Goal: Information Seeking & Learning: Understand process/instructions

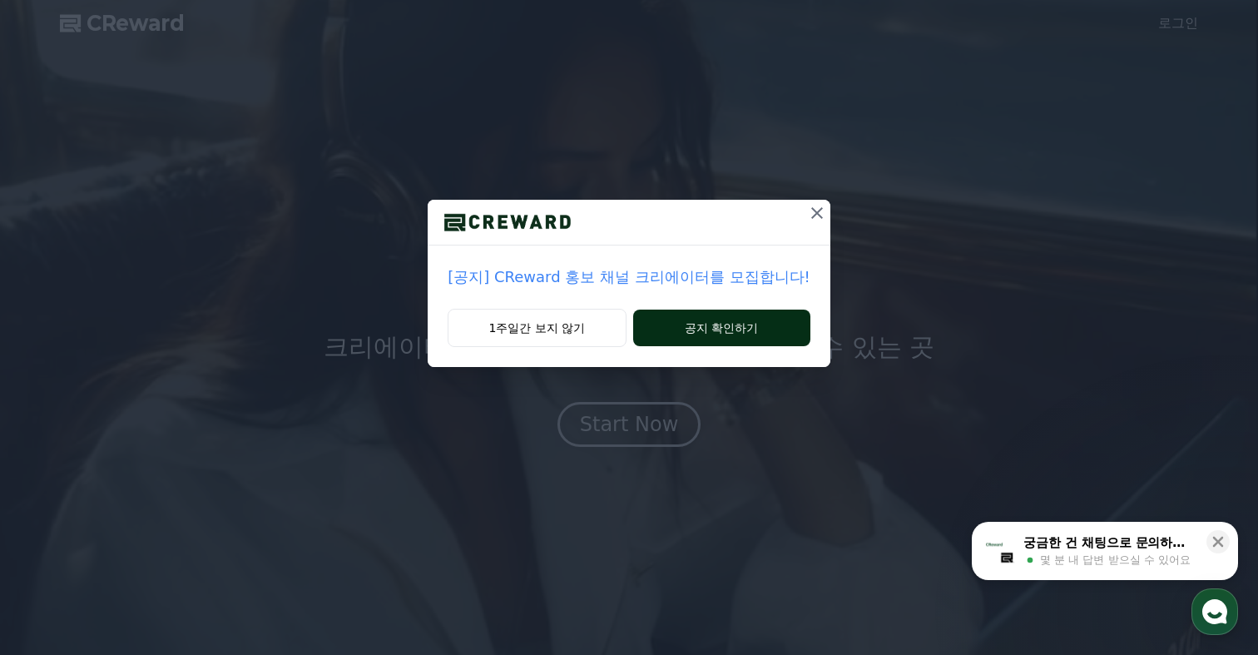
click at [681, 340] on button "공지 확인하기" at bounding box center [721, 328] width 177 height 37
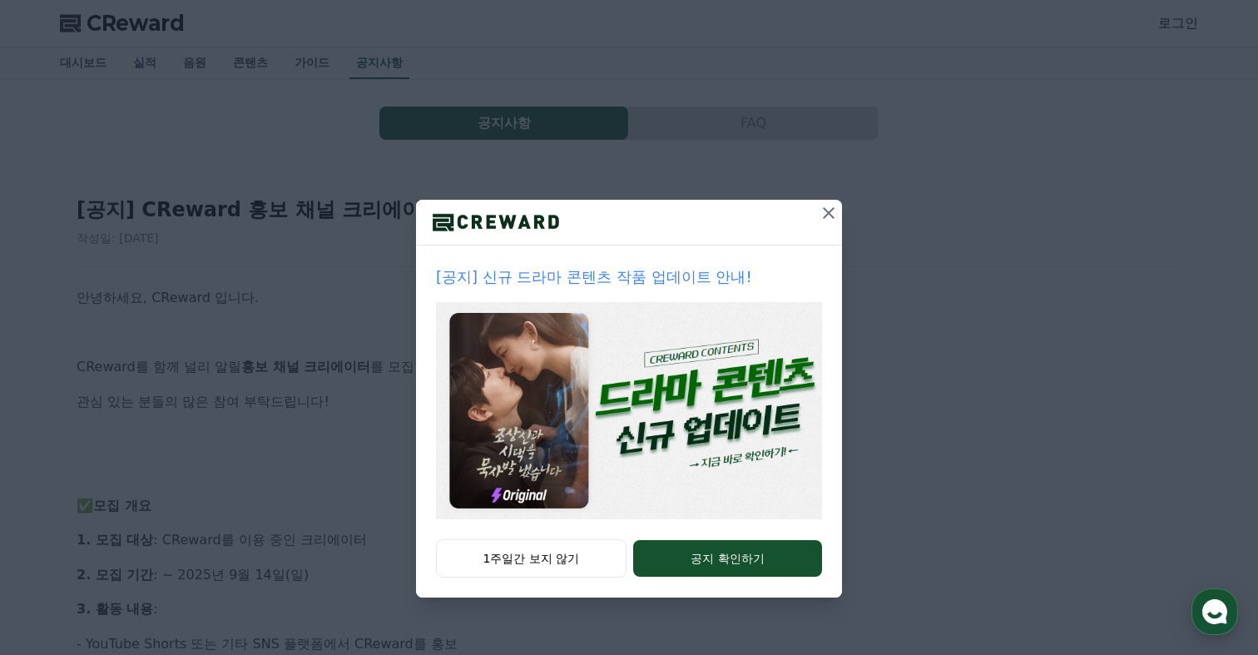
click at [829, 210] on icon at bounding box center [829, 213] width 20 height 20
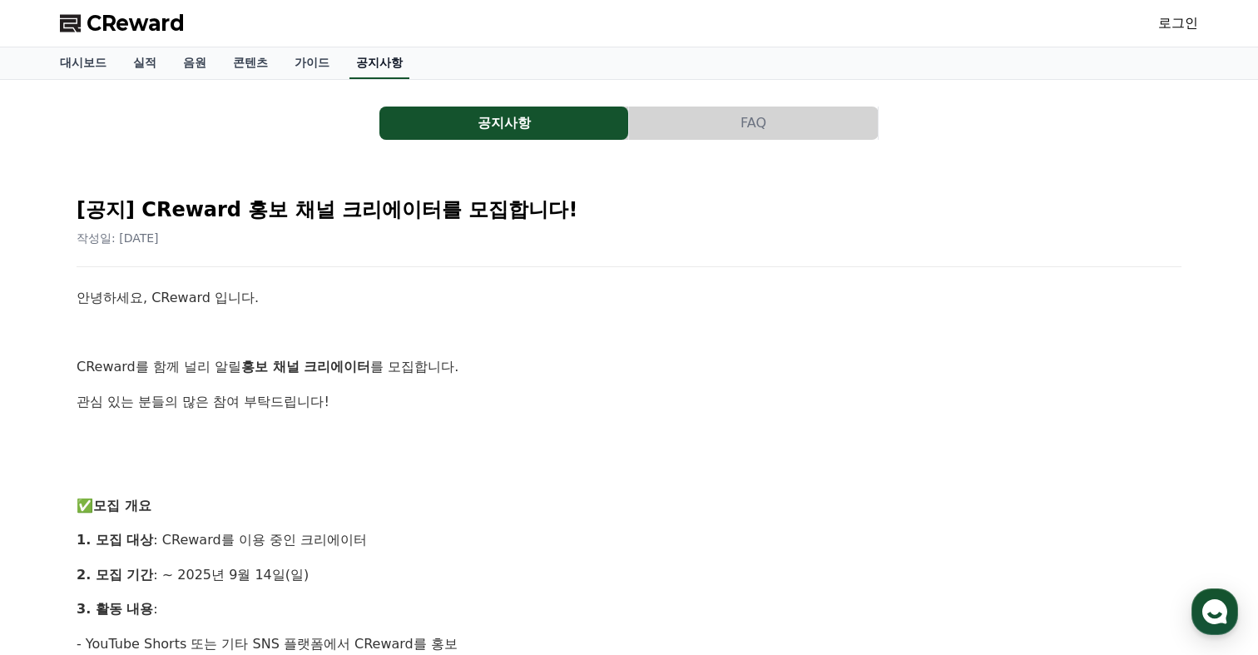
click at [364, 63] on link "공지사항" at bounding box center [380, 63] width 60 height 32
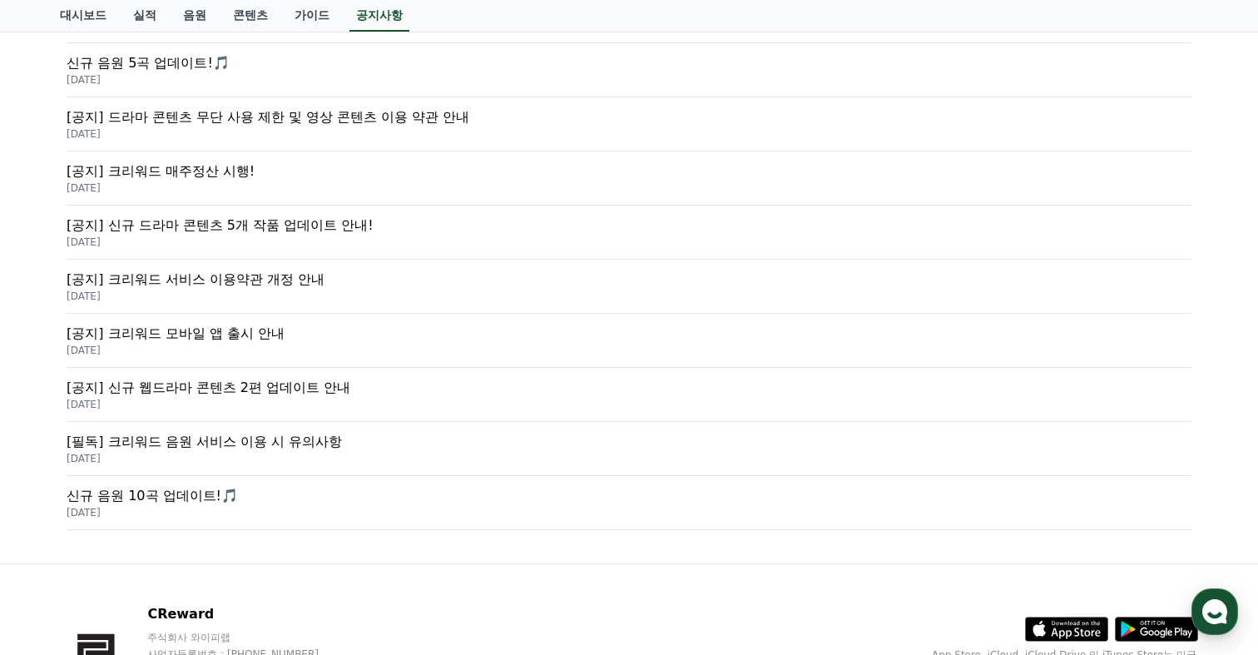
scroll to position [350, 0]
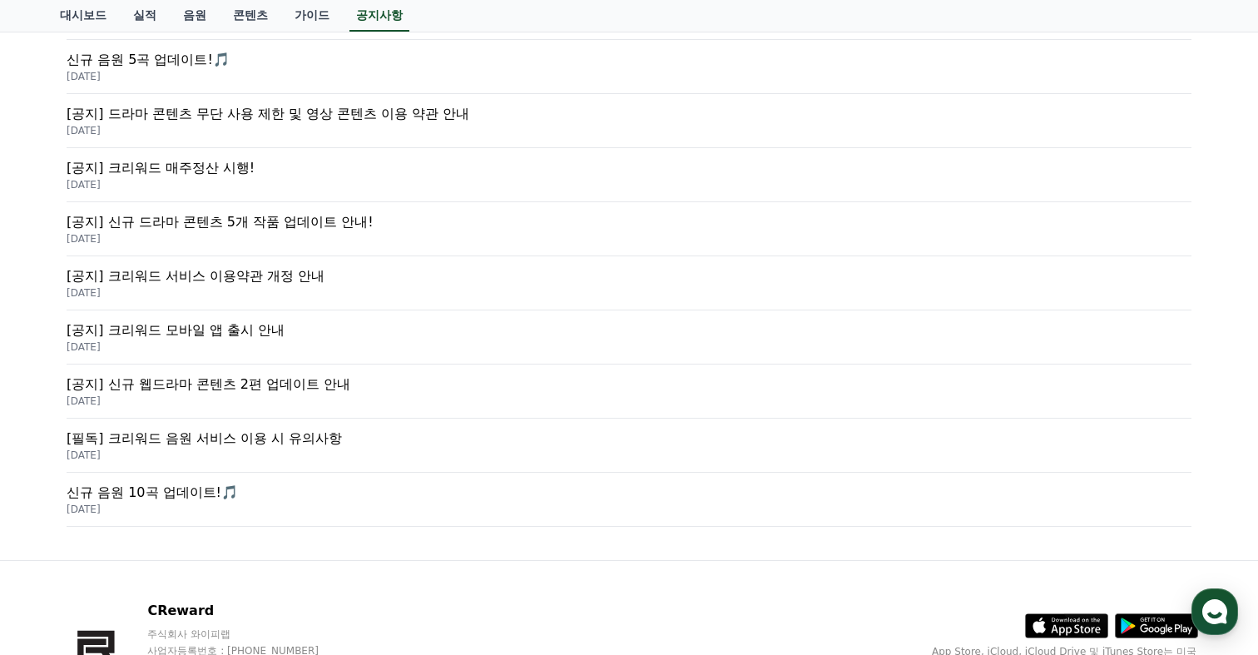
click at [242, 442] on p "[필독] 크리워드 음원 서비스 이용 시 유의사항" at bounding box center [629, 439] width 1125 height 20
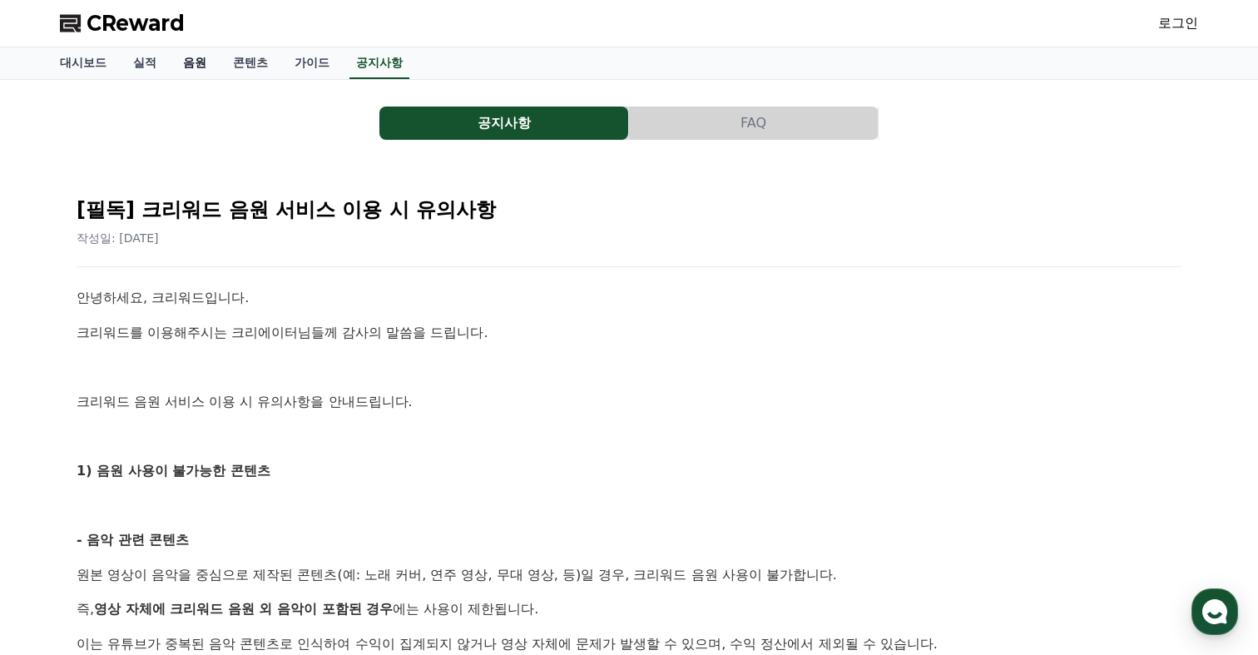
click at [191, 67] on link "음원" at bounding box center [195, 63] width 50 height 32
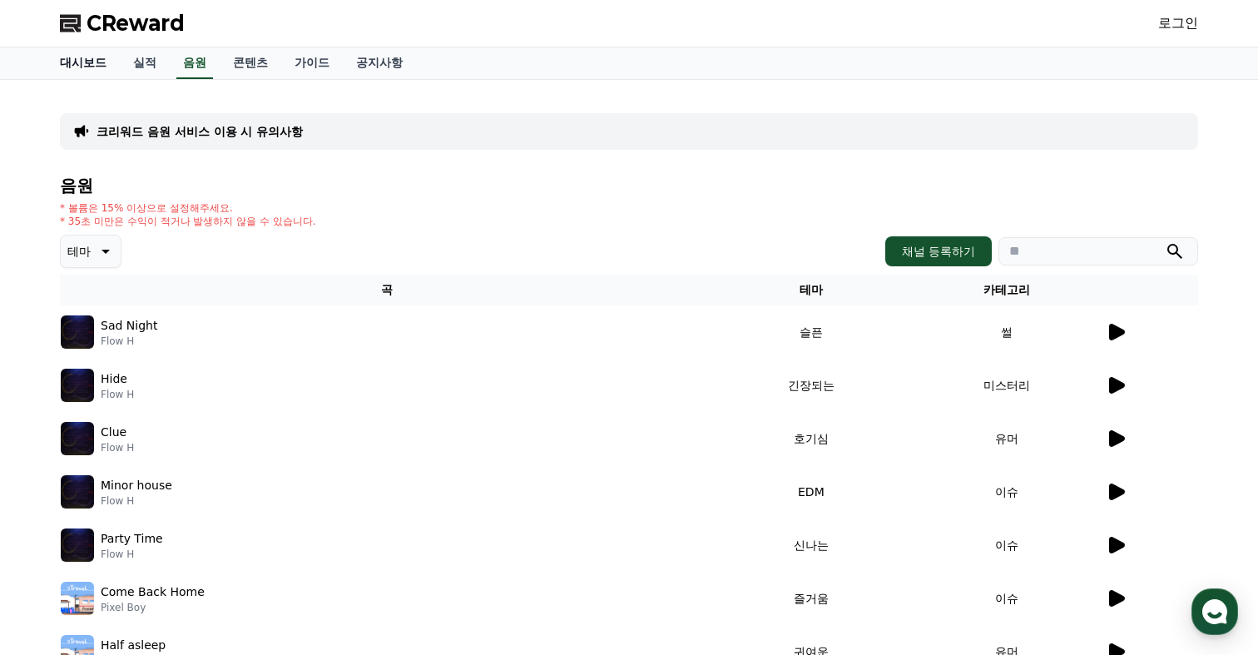
click at [85, 64] on link "대시보드" at bounding box center [83, 63] width 73 height 32
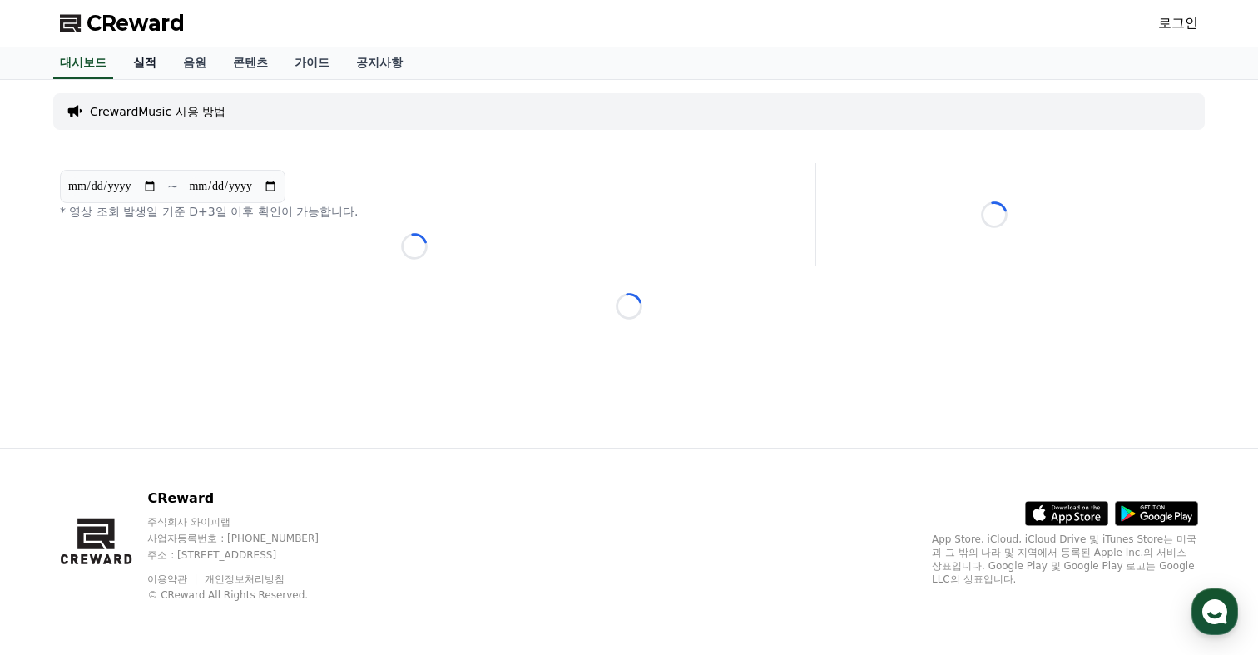
click at [136, 67] on link "실적" at bounding box center [145, 63] width 50 height 32
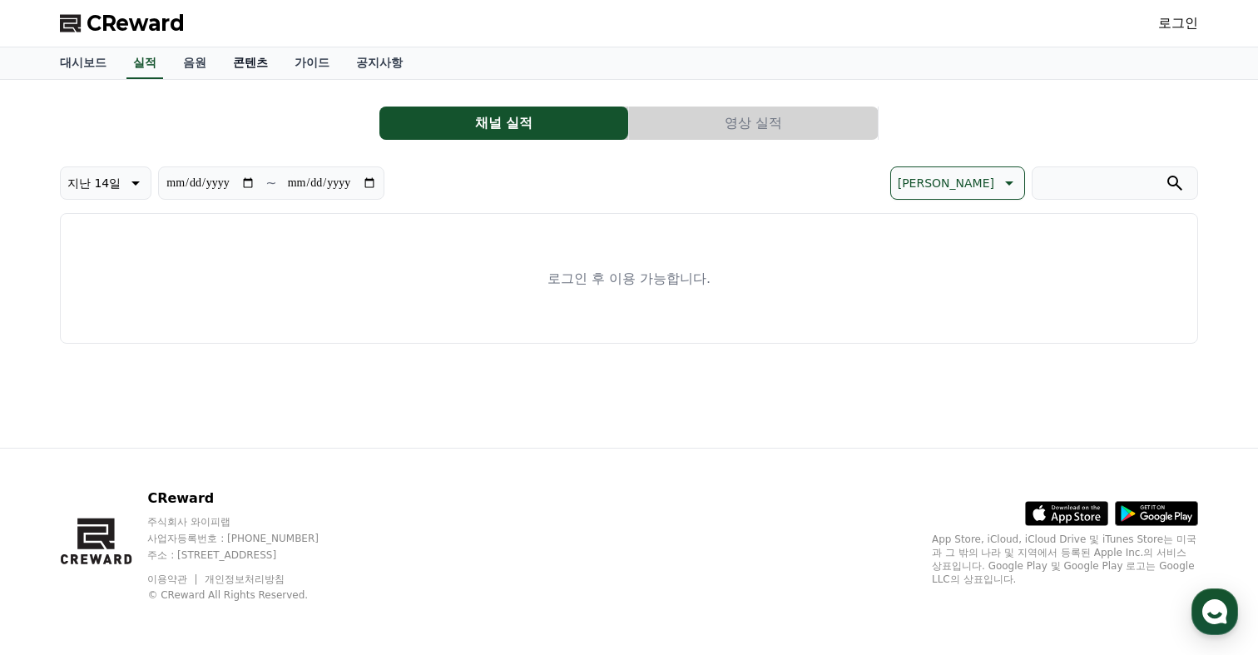
click at [236, 66] on link "콘텐츠" at bounding box center [251, 63] width 62 height 32
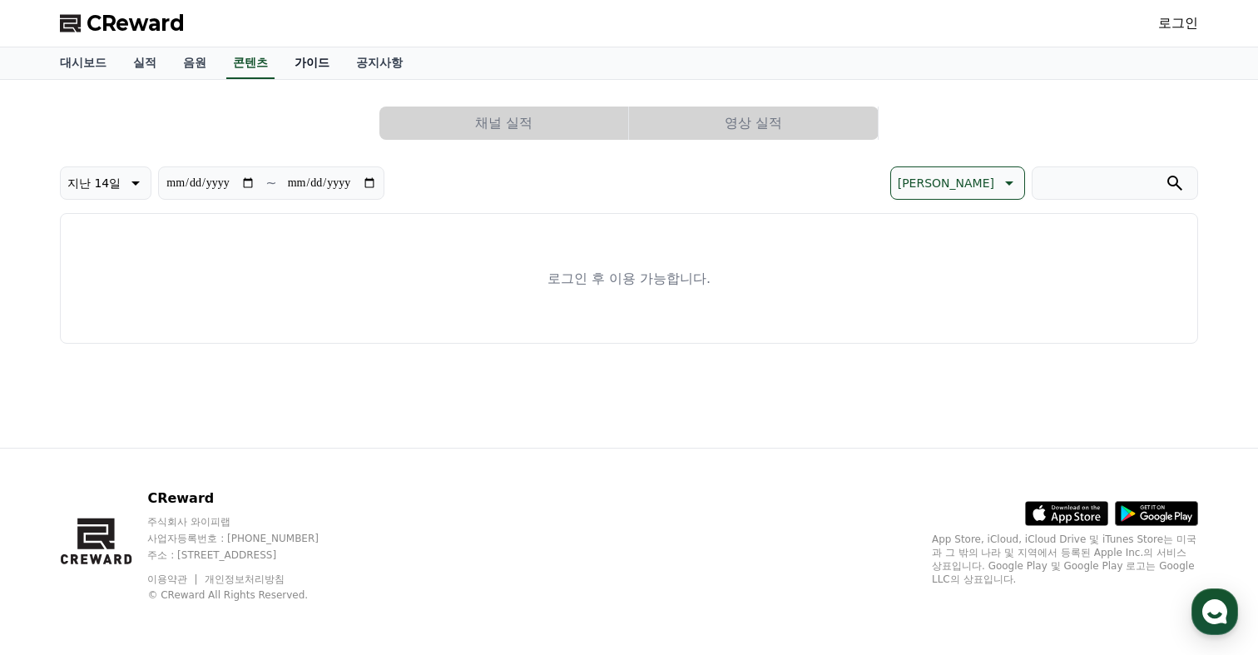
click at [285, 63] on link "가이드" at bounding box center [312, 63] width 62 height 32
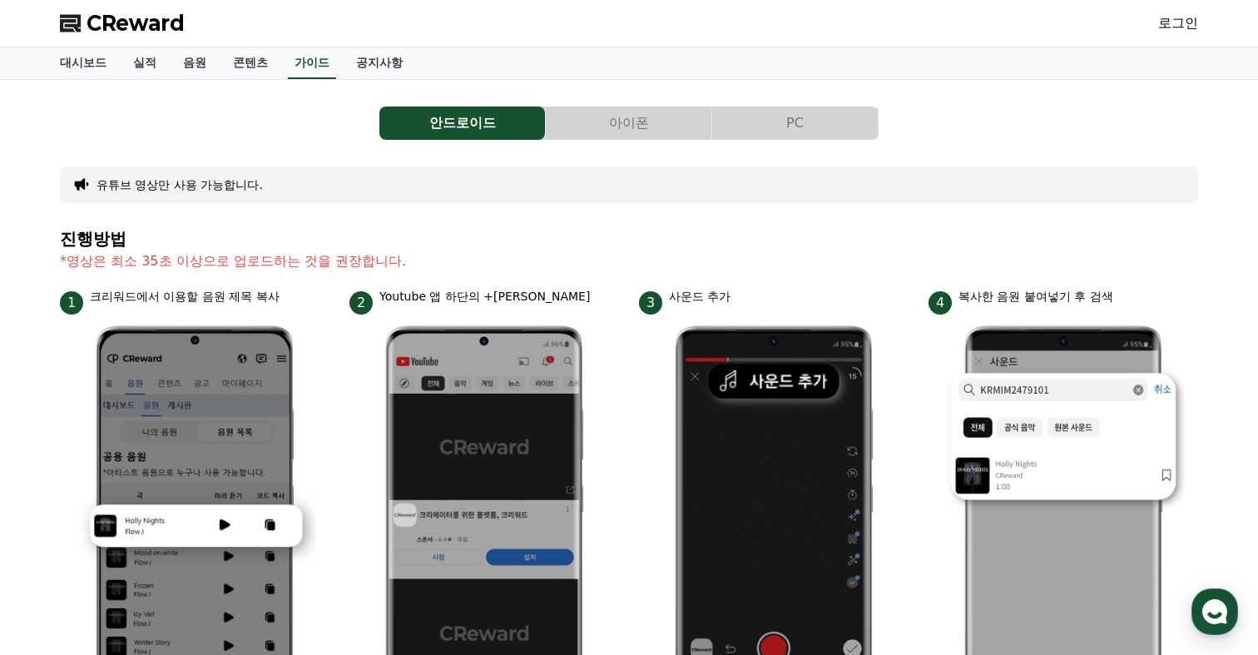
click at [774, 117] on button "PC" at bounding box center [795, 123] width 166 height 33
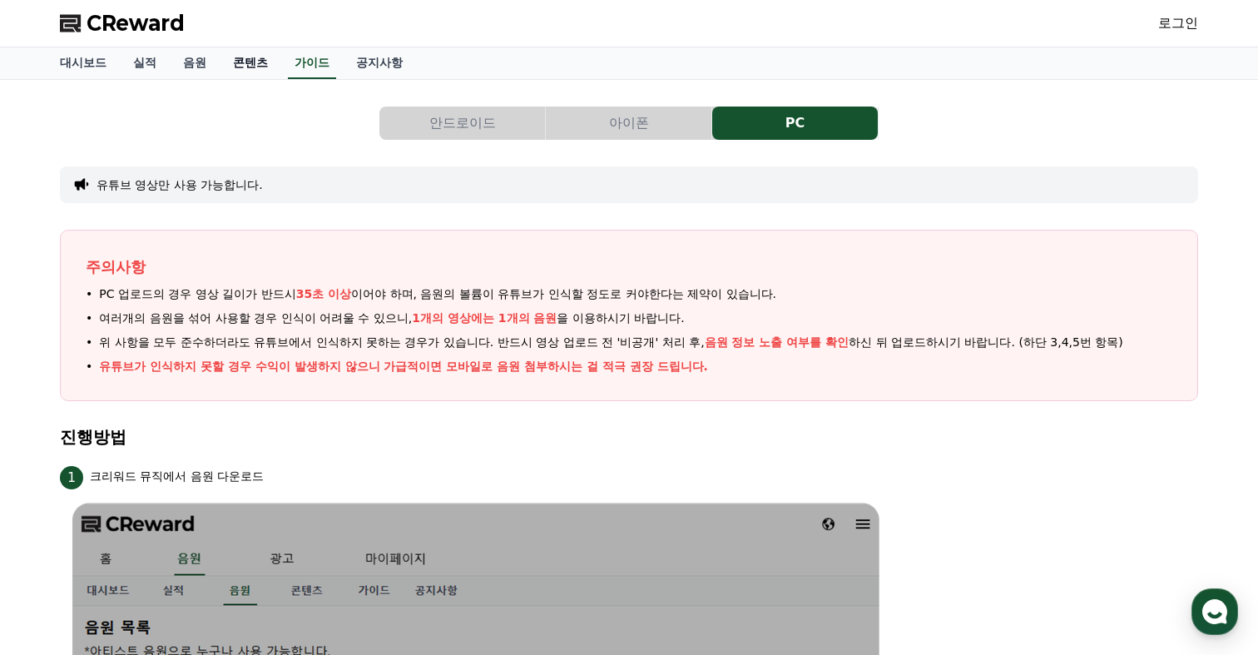
click at [247, 62] on link "콘텐츠" at bounding box center [251, 63] width 62 height 32
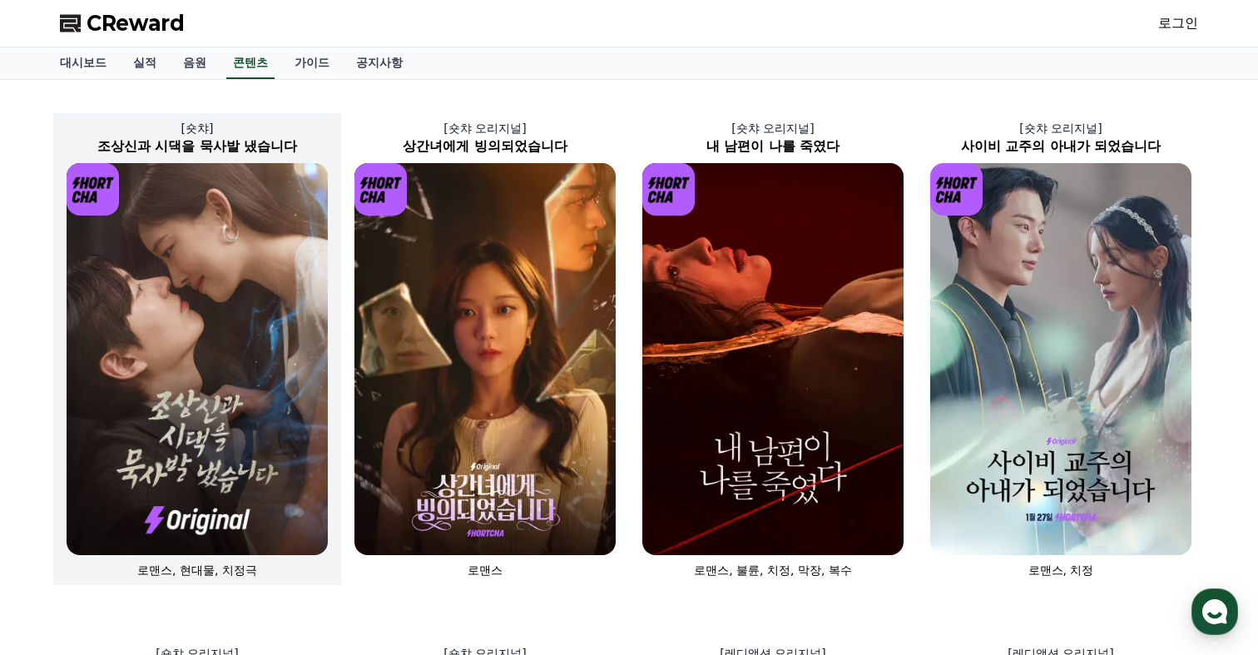
click at [244, 332] on img at bounding box center [197, 359] width 261 height 392
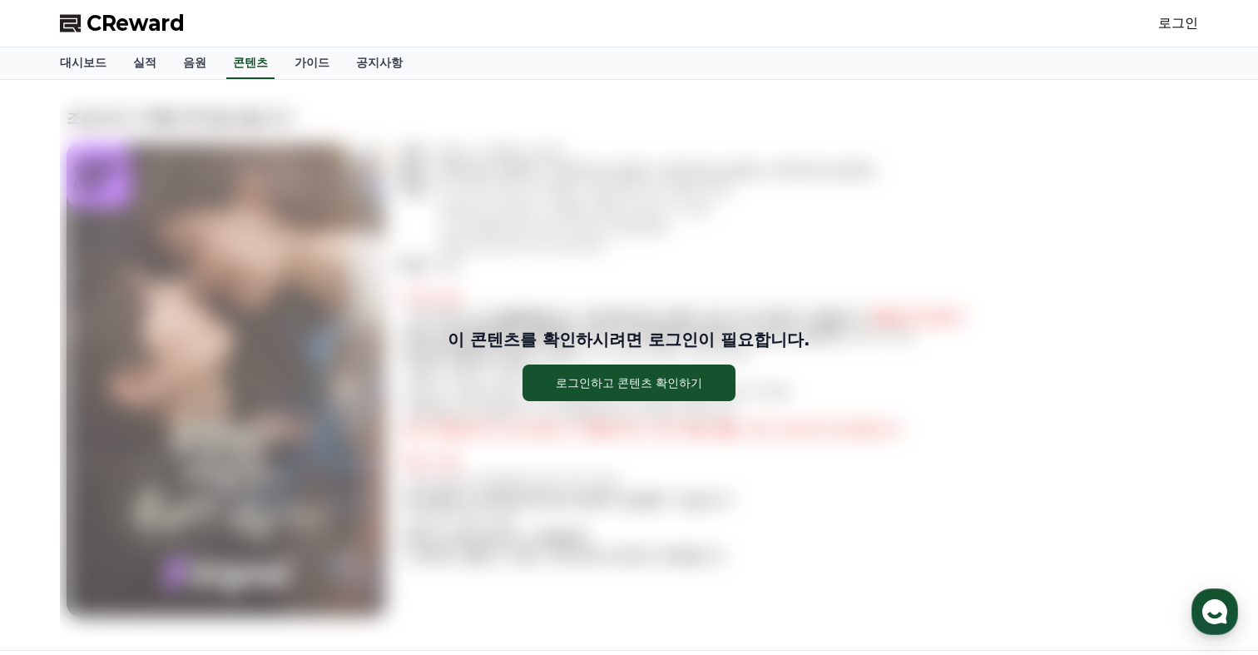
click at [380, 325] on div "이 콘텐츠를 확인하시려면 로그인이 필요합니다. 로그인하고 콘텐츠 확인하기" at bounding box center [629, 364] width 1138 height 543
click at [362, 66] on link "공지사항" at bounding box center [379, 63] width 73 height 32
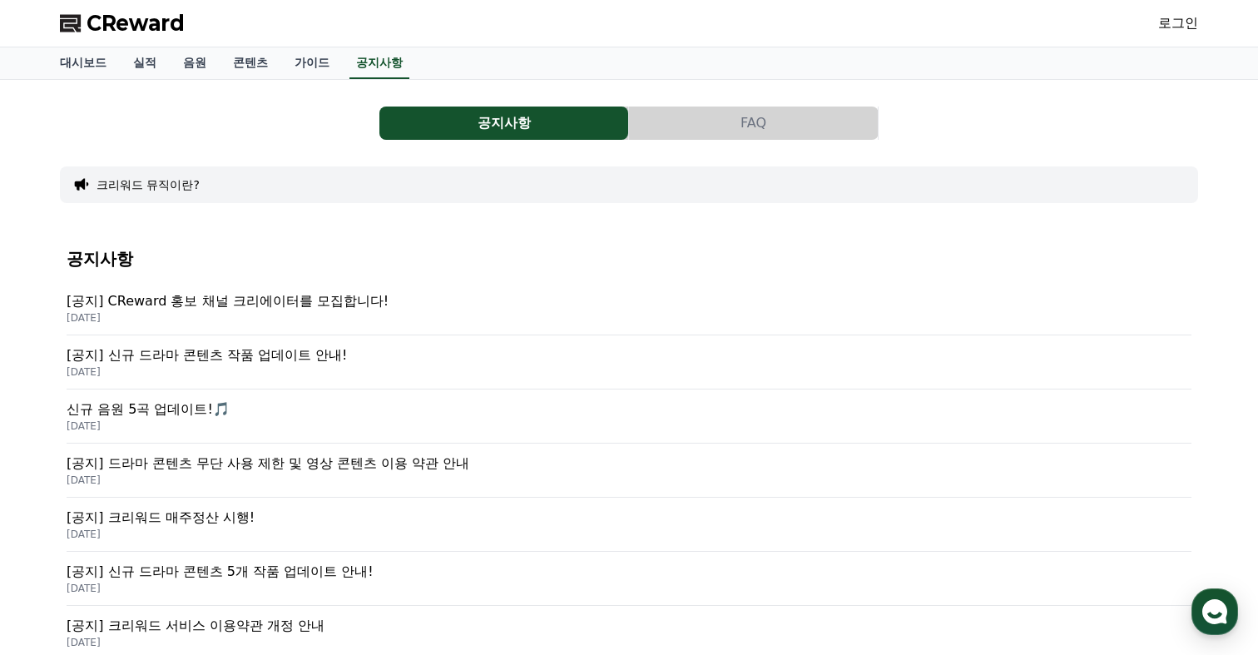
click at [722, 121] on button "FAQ" at bounding box center [753, 123] width 249 height 33
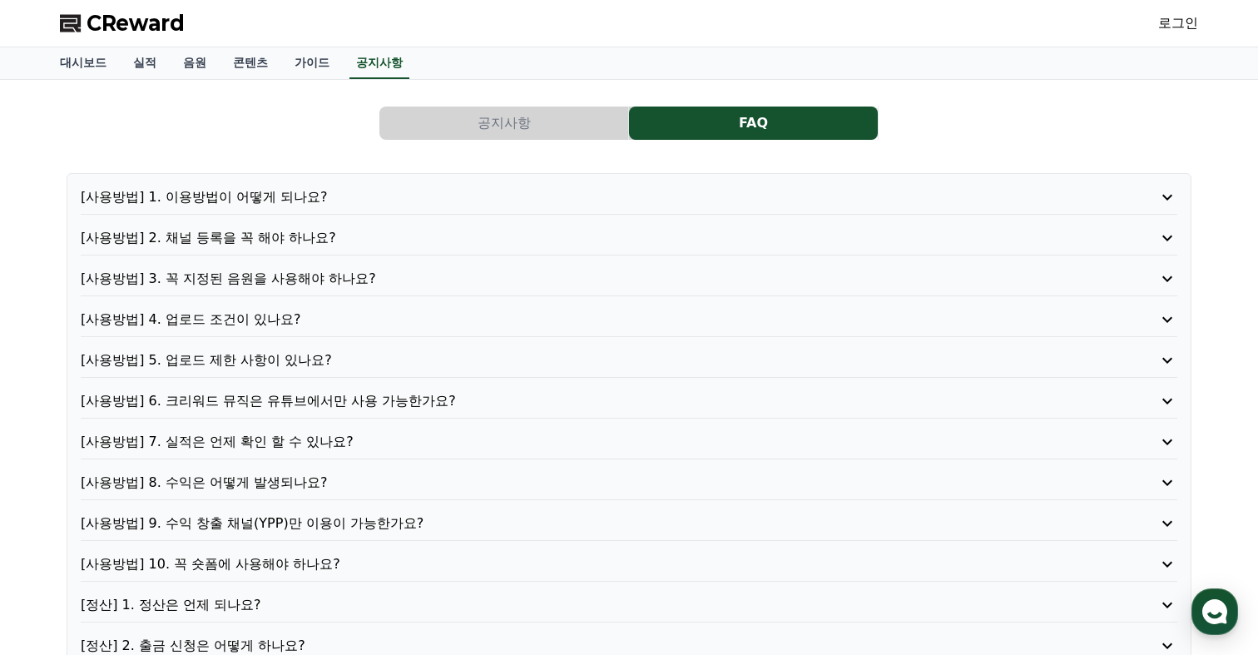
click at [259, 202] on p "[사용방법] 1. 이용방법이 어떻게 되나요?" at bounding box center [585, 197] width 1009 height 20
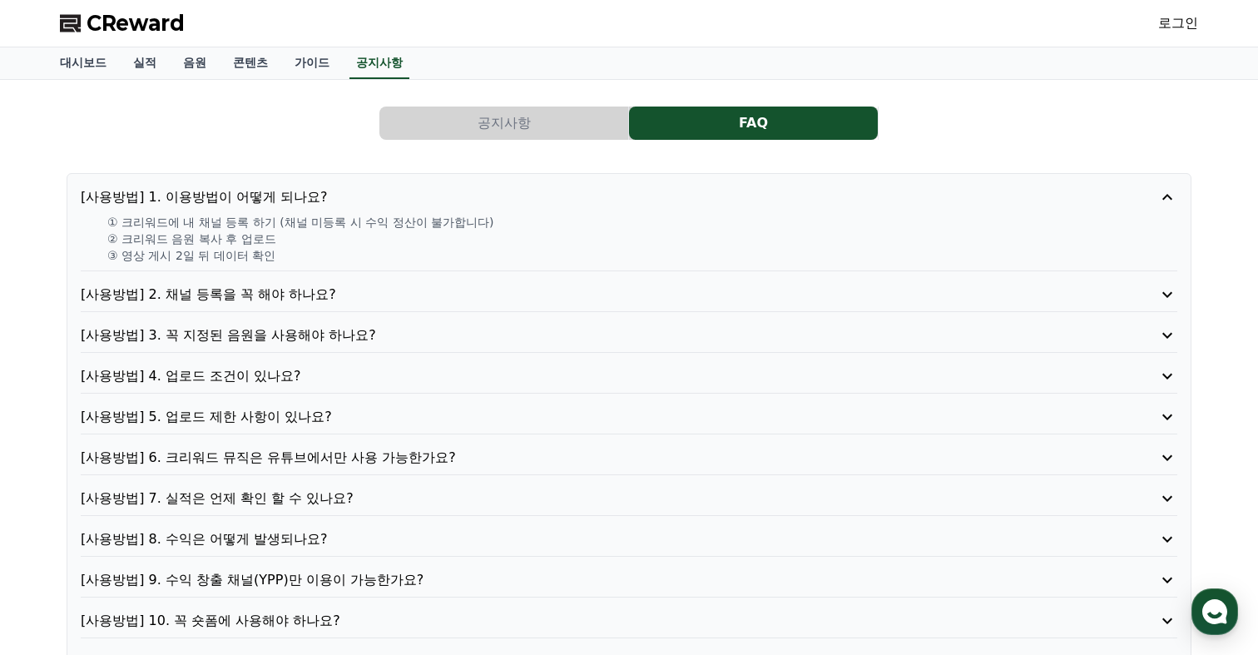
click at [243, 300] on p "[사용방법] 2. 채널 등록을 꼭 해야 하나요?" at bounding box center [585, 295] width 1009 height 20
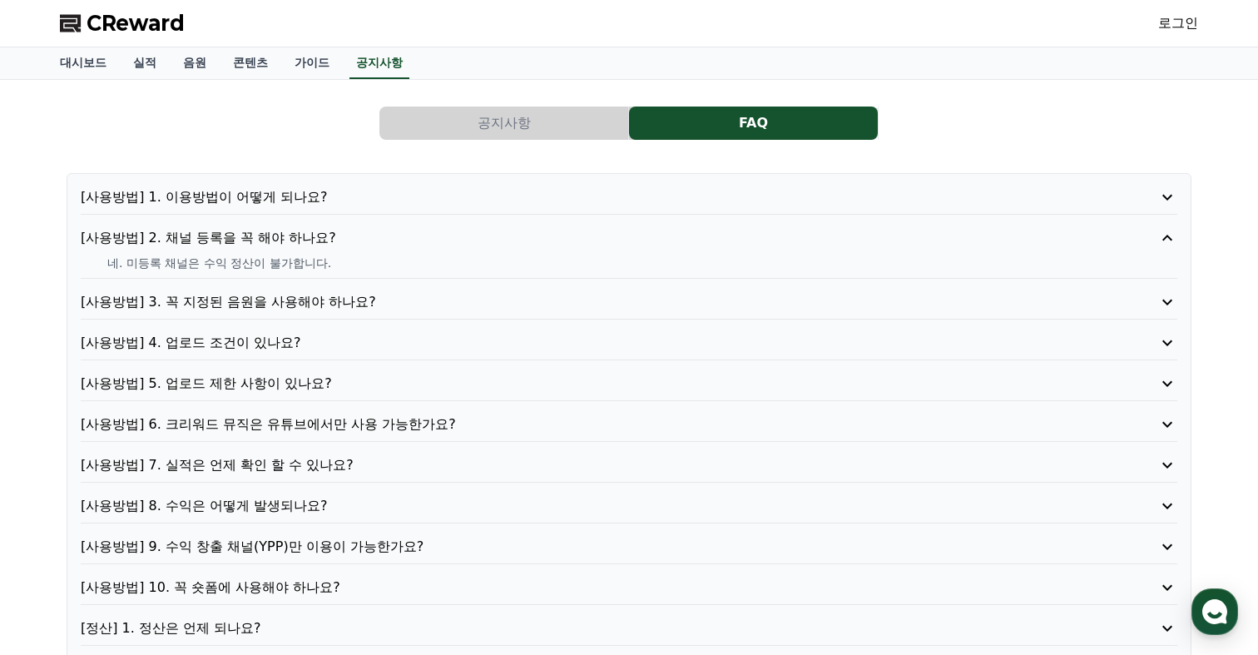
click at [247, 310] on p "[사용방법] 3. 꼭 지정된 음원을 사용해야 하나요?" at bounding box center [585, 302] width 1009 height 20
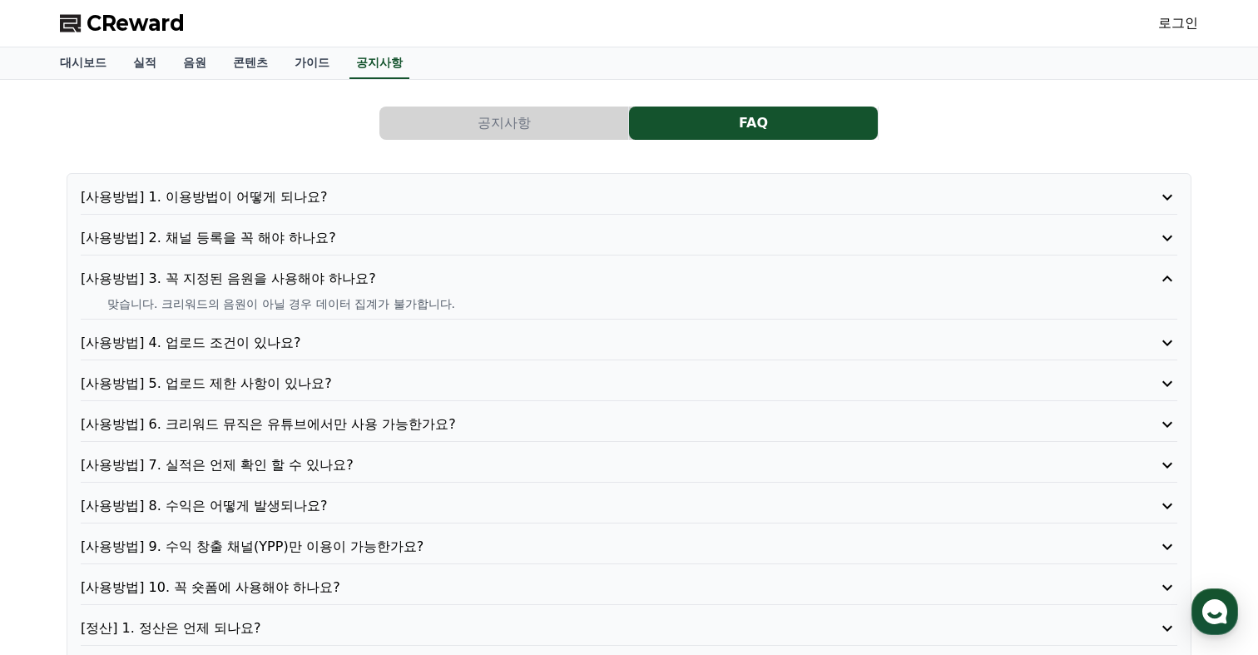
click at [244, 337] on p "[사용방법] 4. 업로드 조건이 있나요?" at bounding box center [585, 343] width 1009 height 20
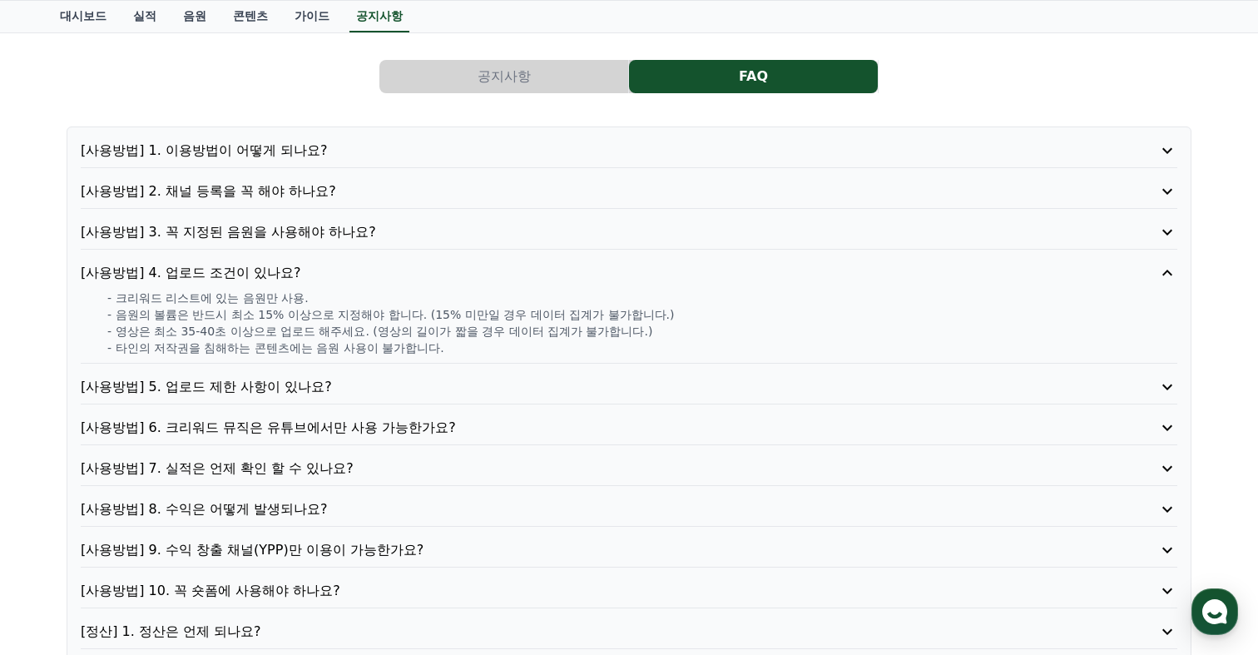
scroll to position [108, 0]
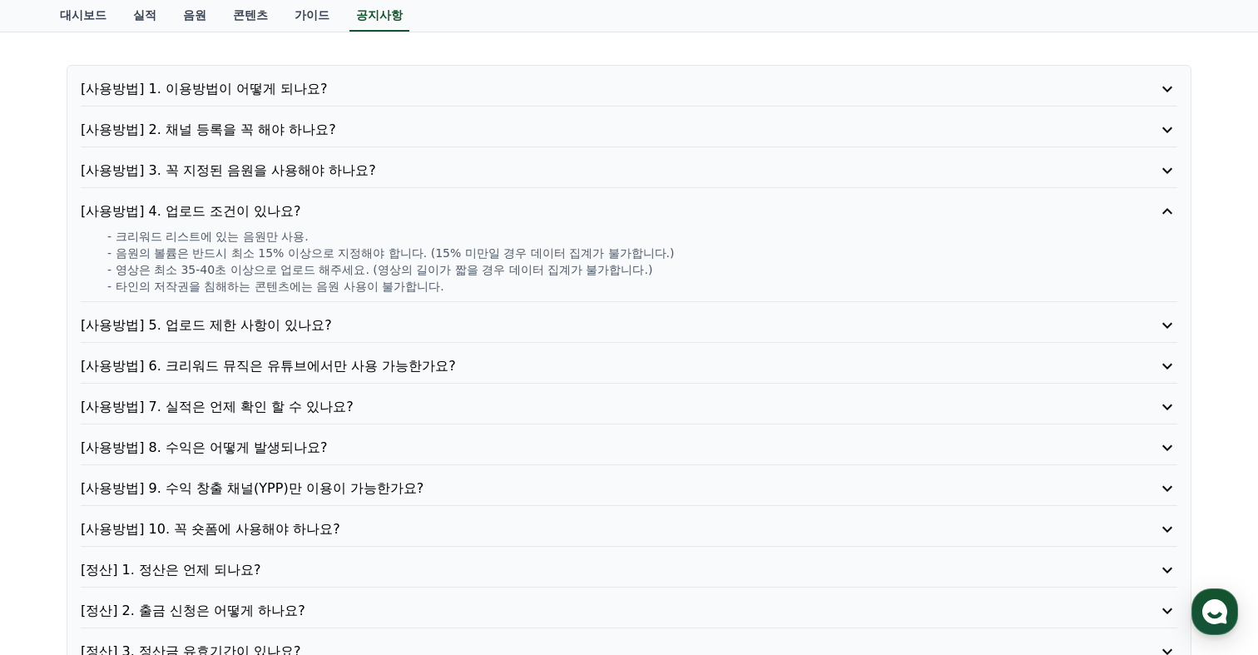
click at [244, 328] on p "[사용방법] 5. 업로드 제한 사항이 있나요?" at bounding box center [585, 325] width 1009 height 20
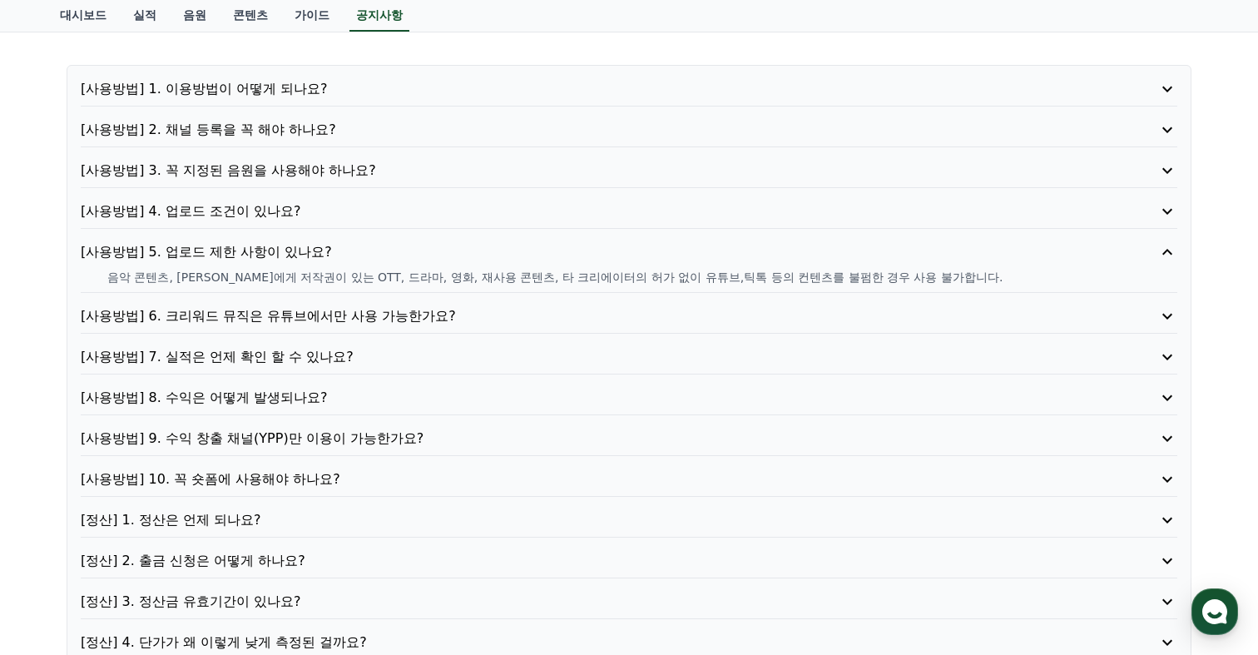
click at [240, 315] on p "[사용방법] 6. 크리워드 뮤직은 유튜브에서만 사용 가능한가요?" at bounding box center [585, 316] width 1009 height 20
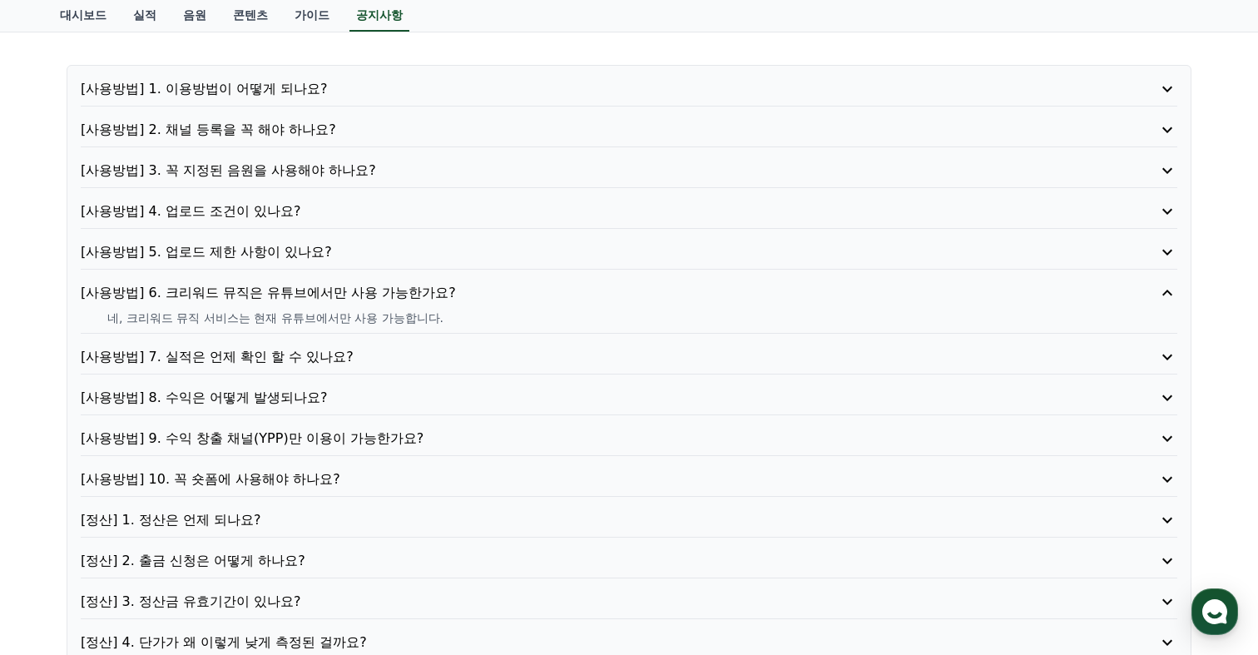
click at [237, 354] on p "[사용방법] 7. 실적은 언제 확인 할 수 있나요?" at bounding box center [585, 357] width 1009 height 20
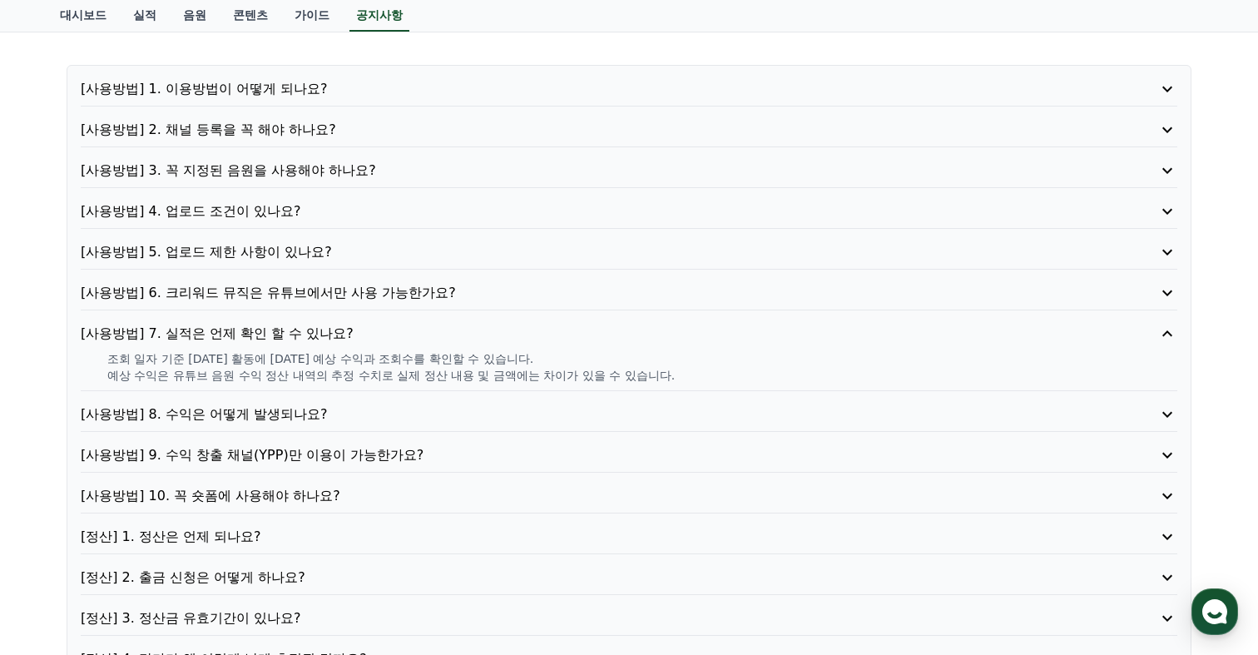
click at [243, 296] on p "[사용방법] 6. 크리워드 뮤직은 유튜브에서만 사용 가능한가요?" at bounding box center [585, 293] width 1009 height 20
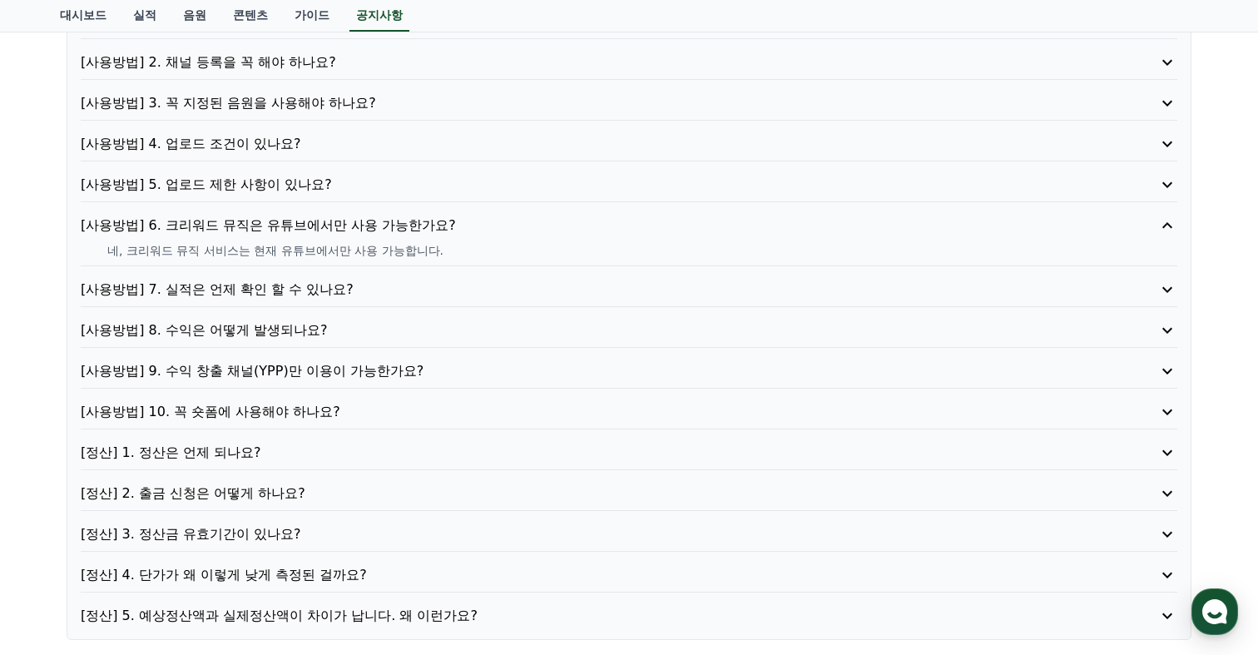
scroll to position [195, 0]
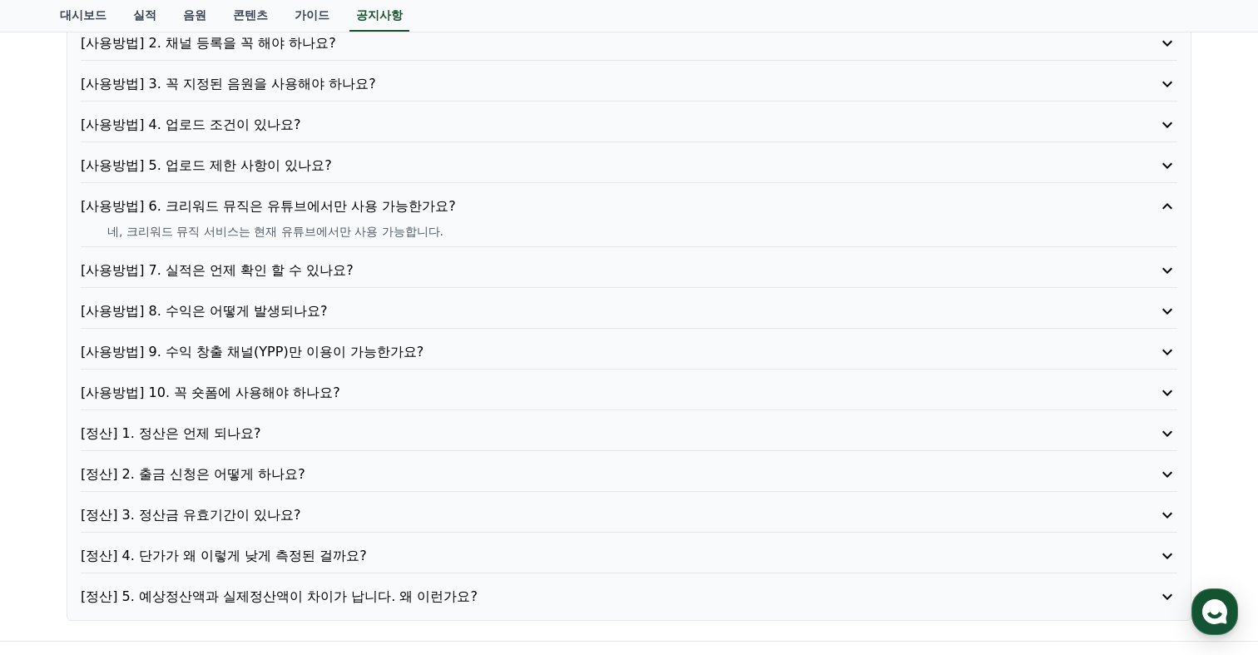
click at [248, 320] on p "[사용방법] 8. 수익은 어떻게 발생되나요?" at bounding box center [585, 311] width 1009 height 20
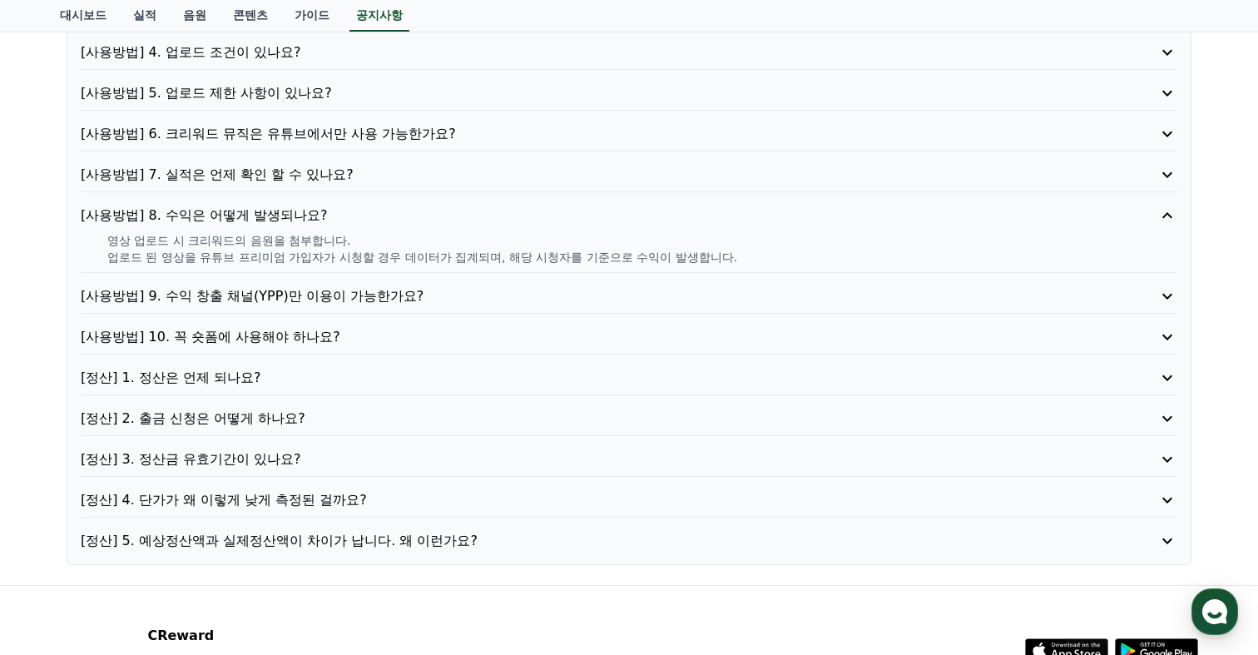
scroll to position [404, 0]
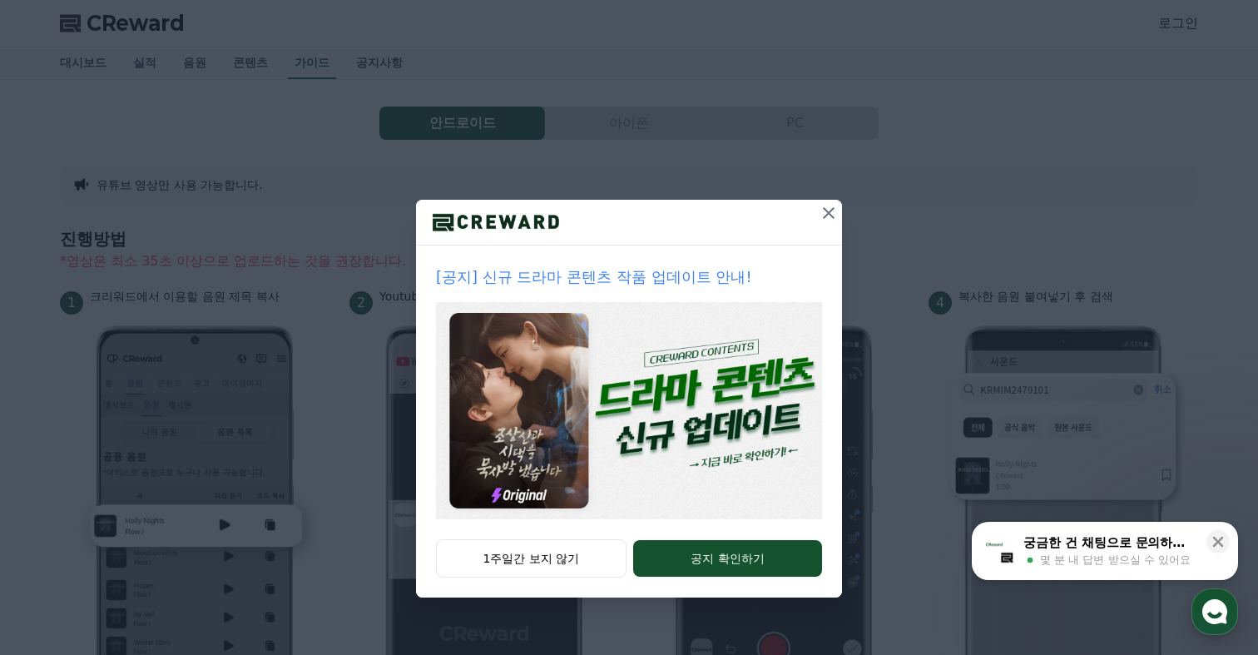
click at [833, 214] on icon at bounding box center [829, 213] width 20 height 20
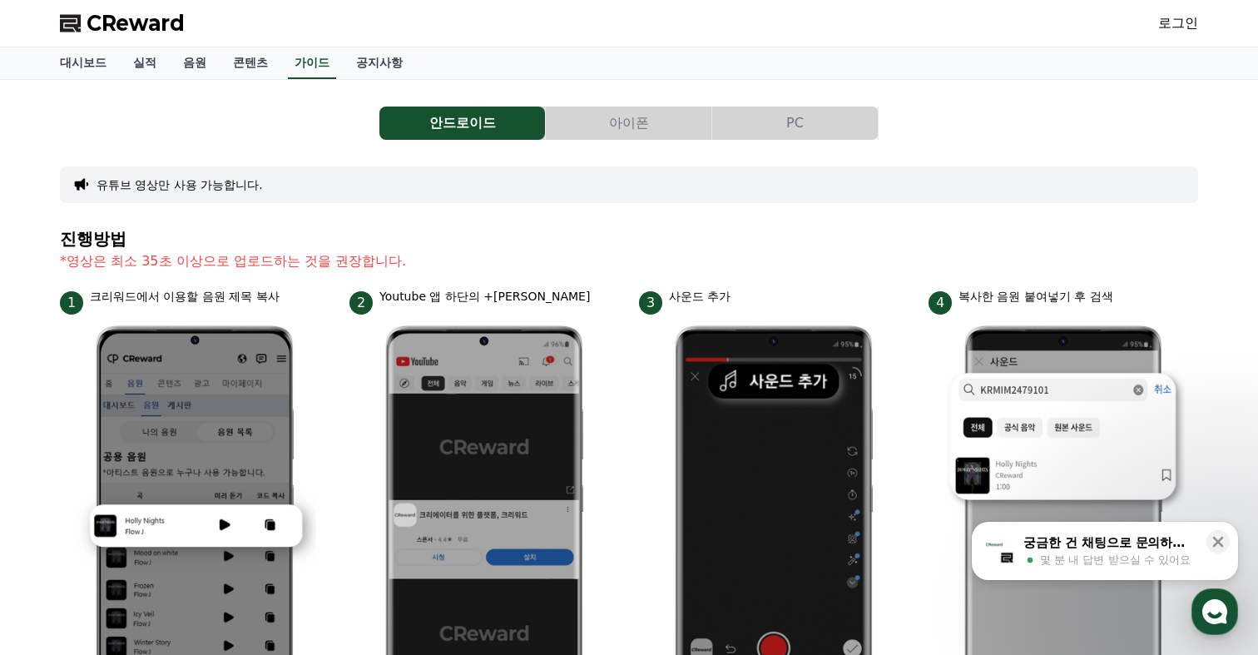
scroll to position [221, 0]
